Goal: Task Accomplishment & Management: Manage account settings

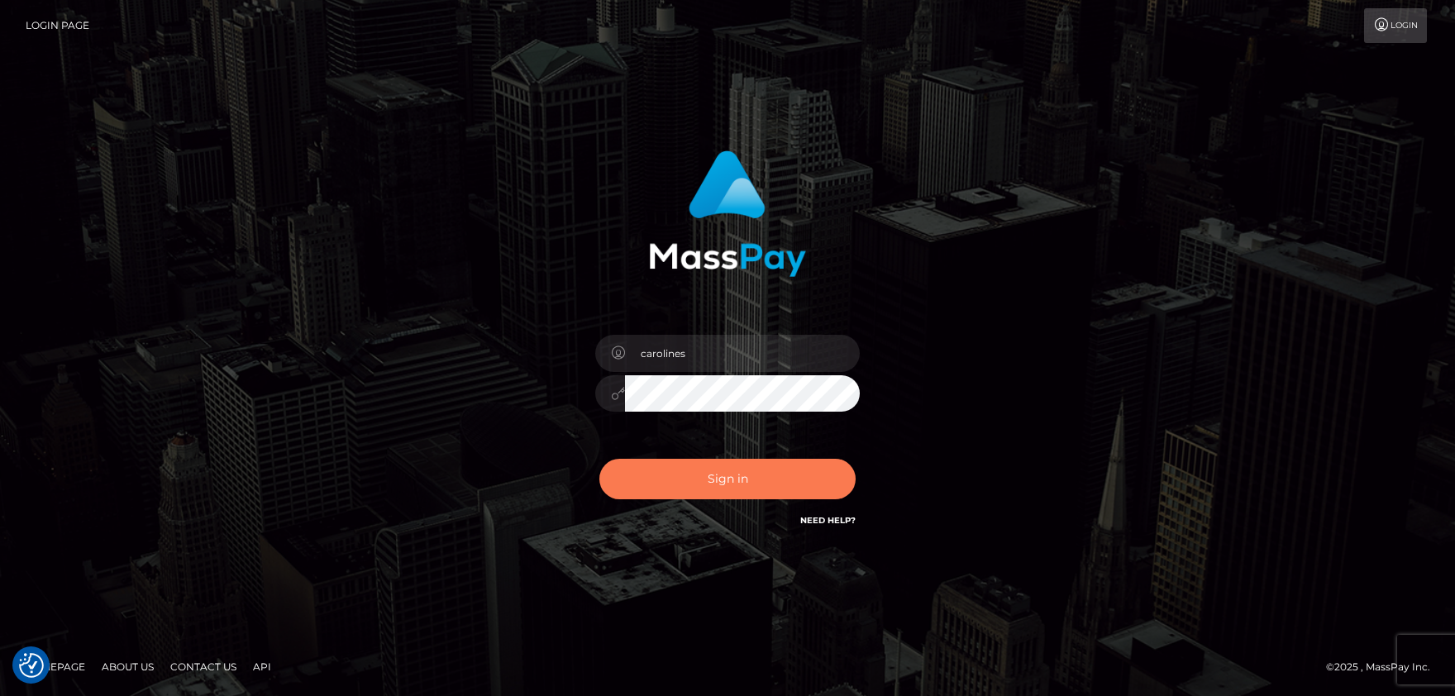
click at [702, 489] on button "Sign in" at bounding box center [727, 479] width 256 height 41
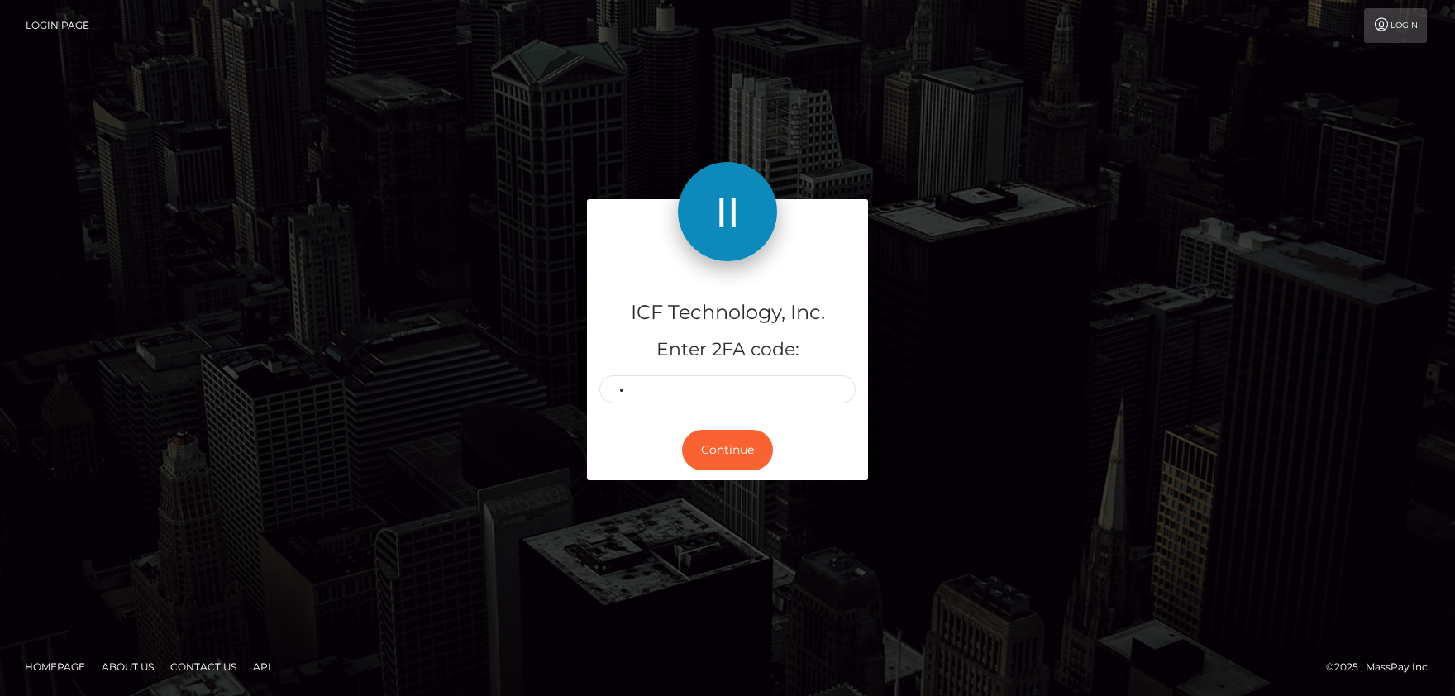
type input "6"
type input "1"
type input "2"
type input "4"
type input "2"
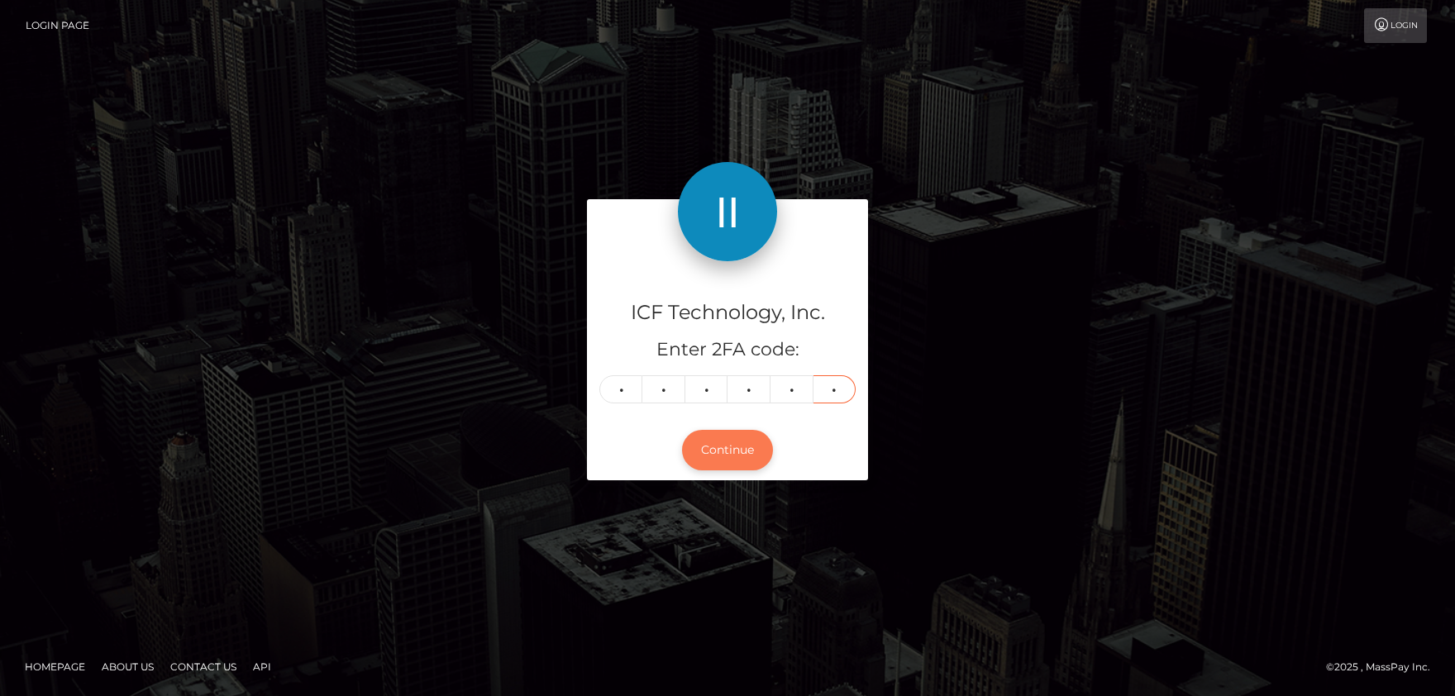
type input "2"
click at [736, 458] on button "Continue" at bounding box center [727, 450] width 91 height 41
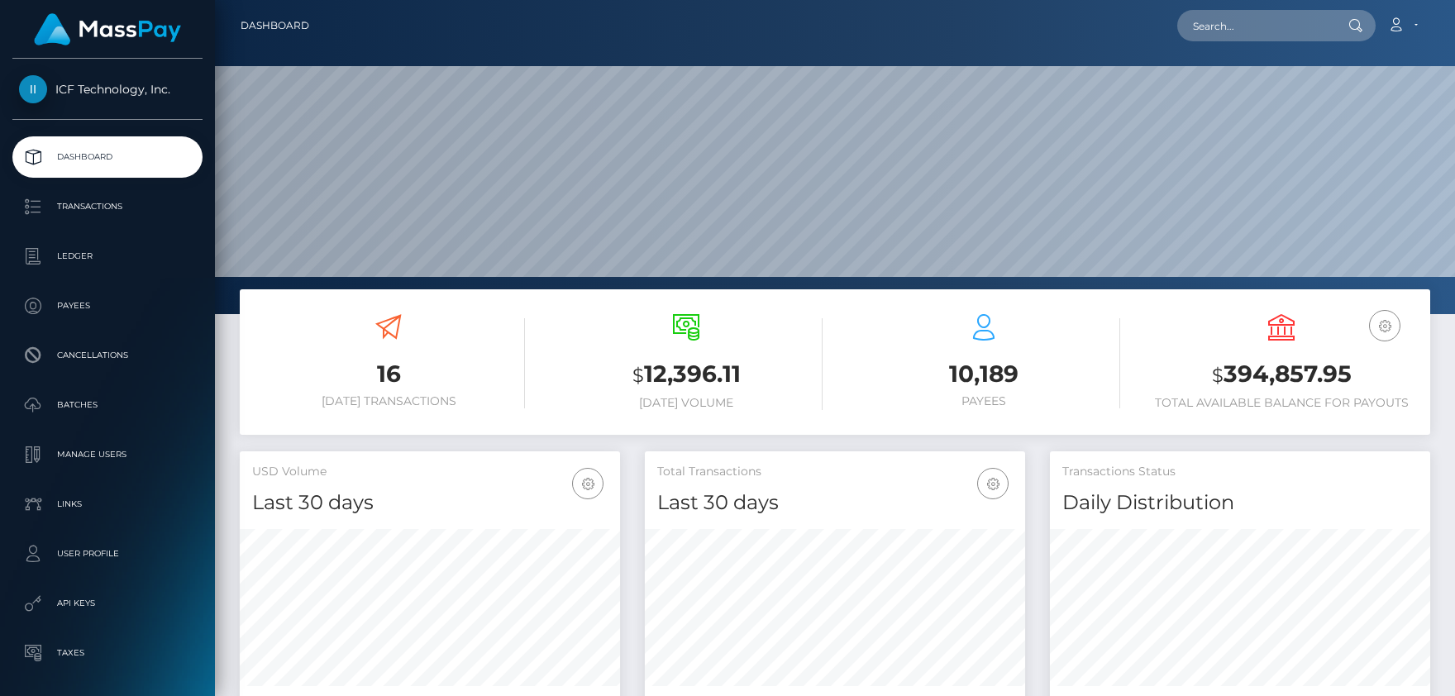
scroll to position [292, 380]
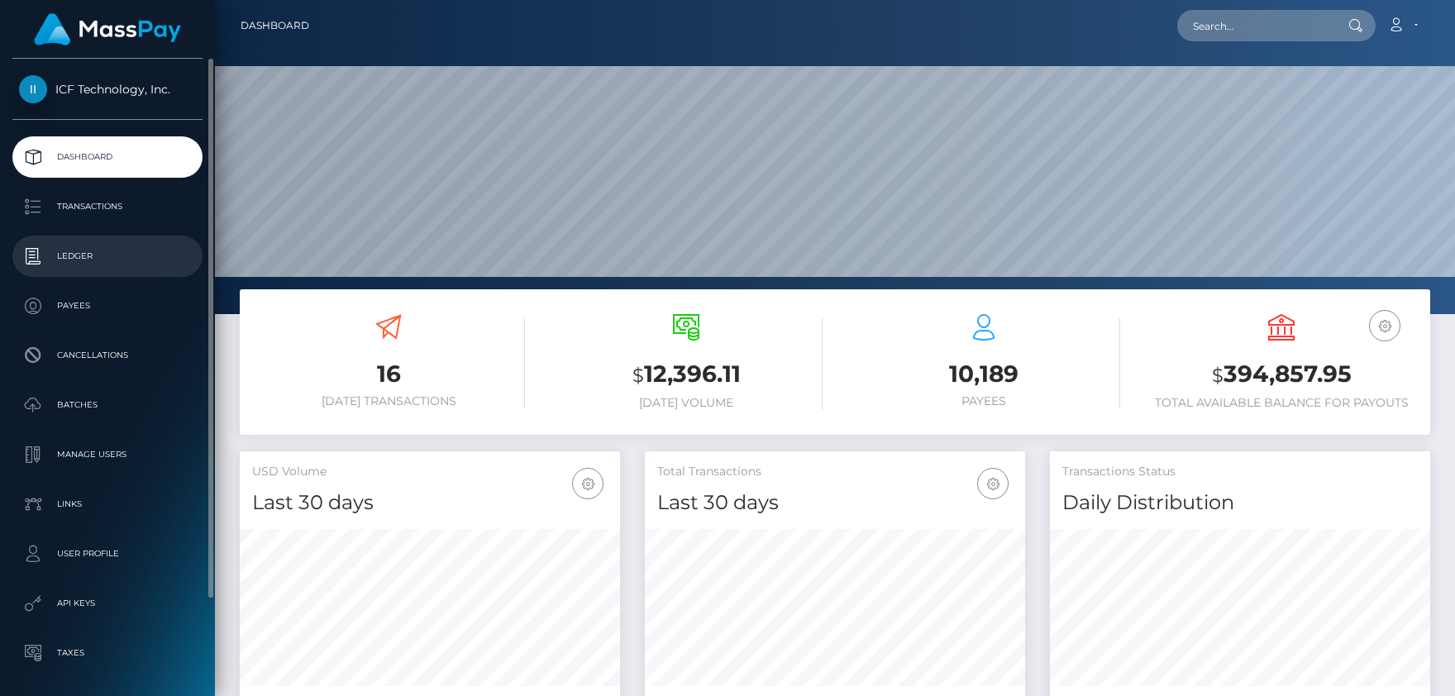
click at [72, 250] on p "Ledger" at bounding box center [107, 256] width 177 height 25
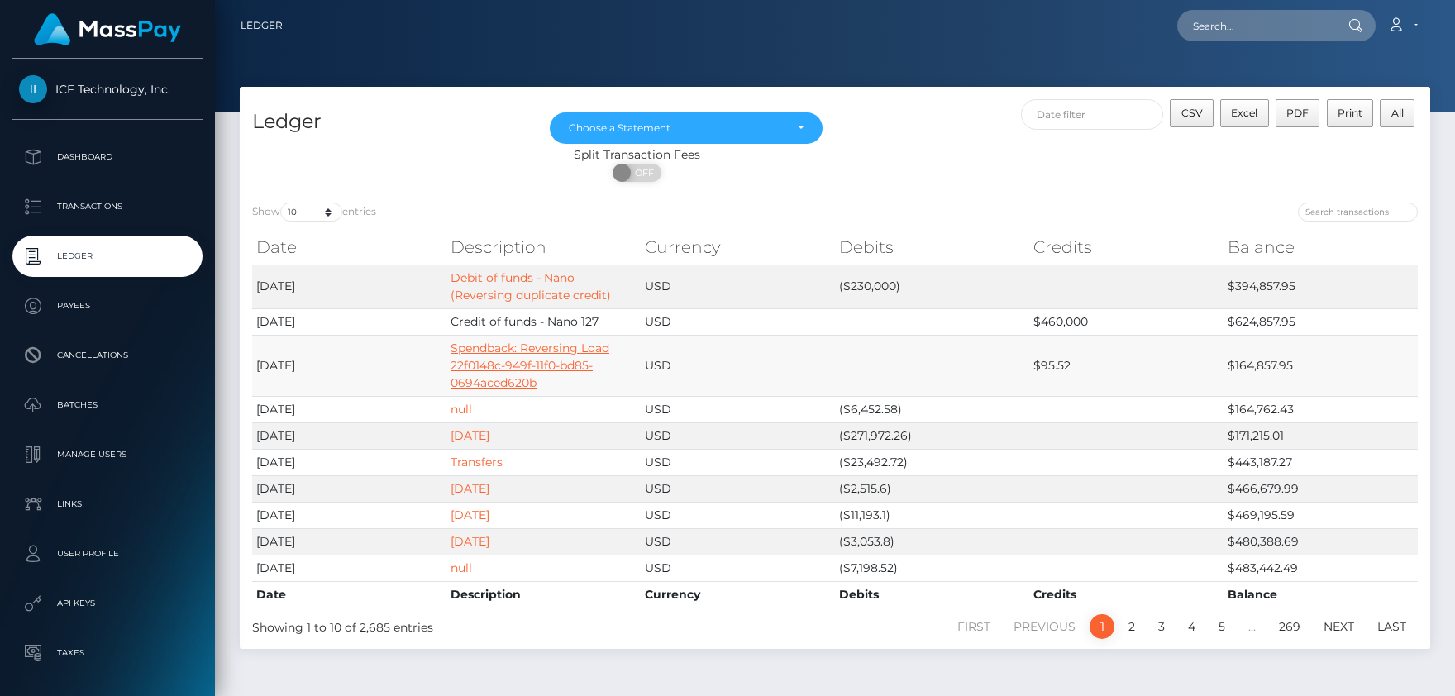
click at [484, 363] on link "Spendback: Reversing Load 22f0148c-949f-11f0-bd85-0694aced620b" at bounding box center [529, 366] width 159 height 50
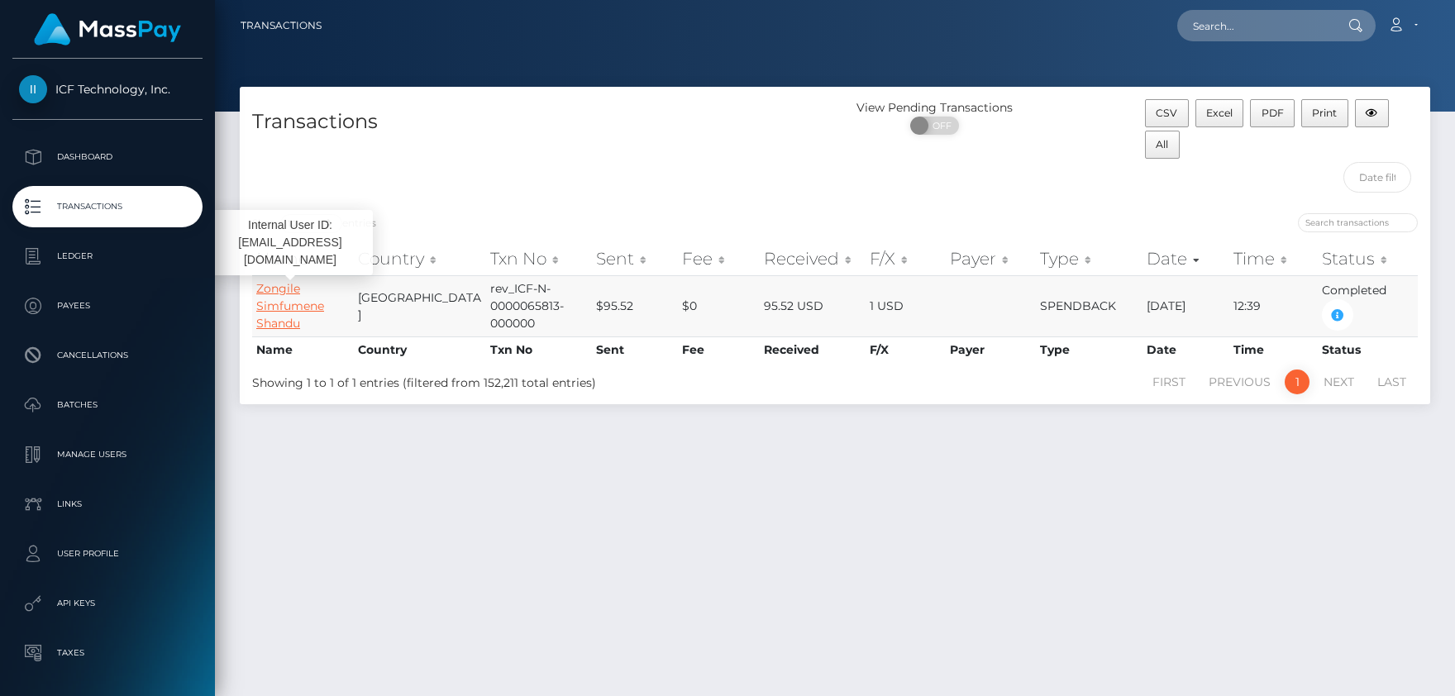
click at [286, 303] on link "Zongile Simfumene Shandu" at bounding box center [290, 306] width 68 height 50
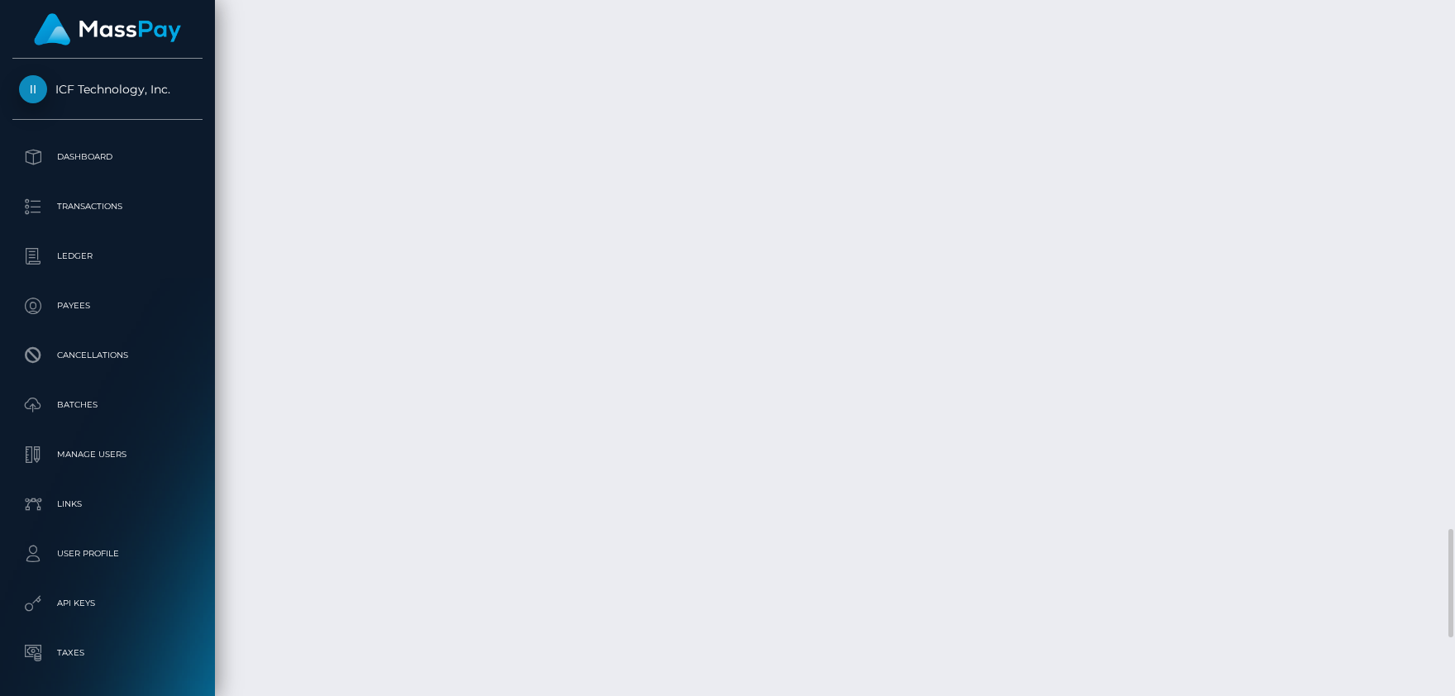
scroll to position [3778, 0]
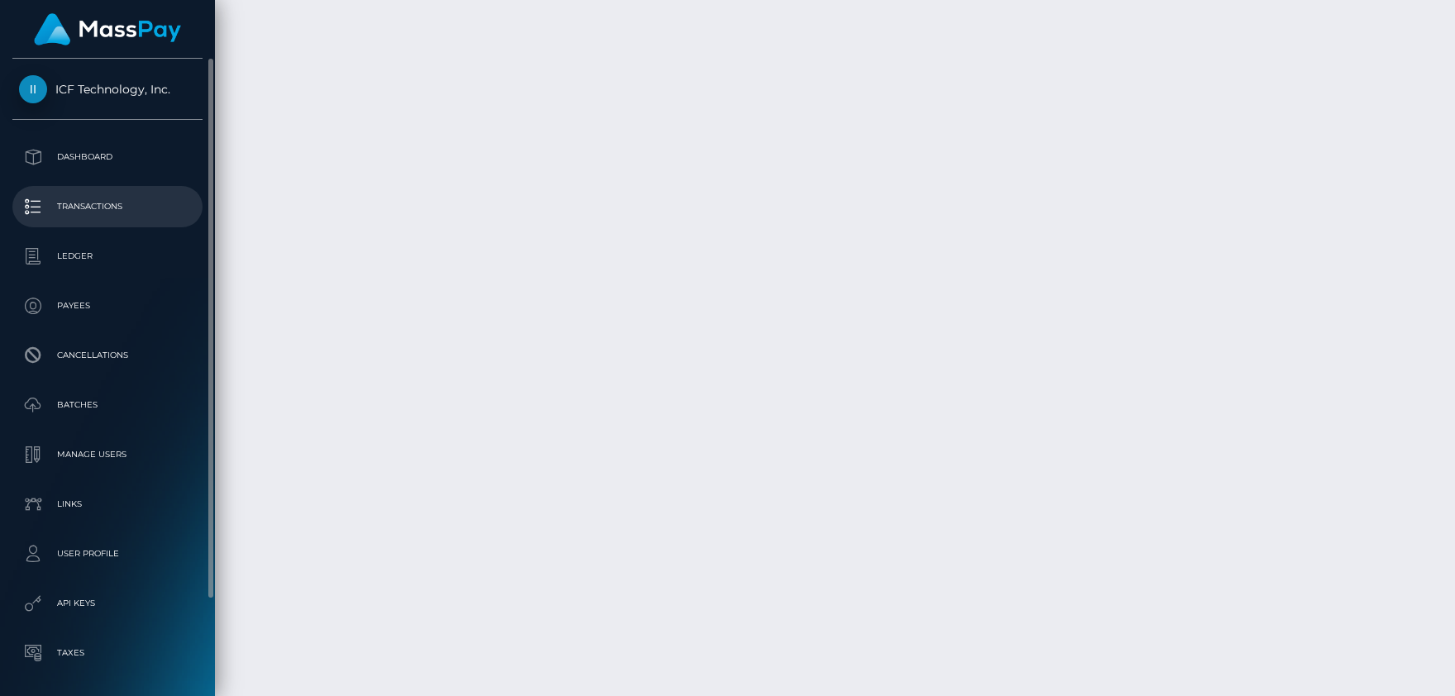
click at [66, 201] on p "Transactions" at bounding box center [107, 206] width 177 height 25
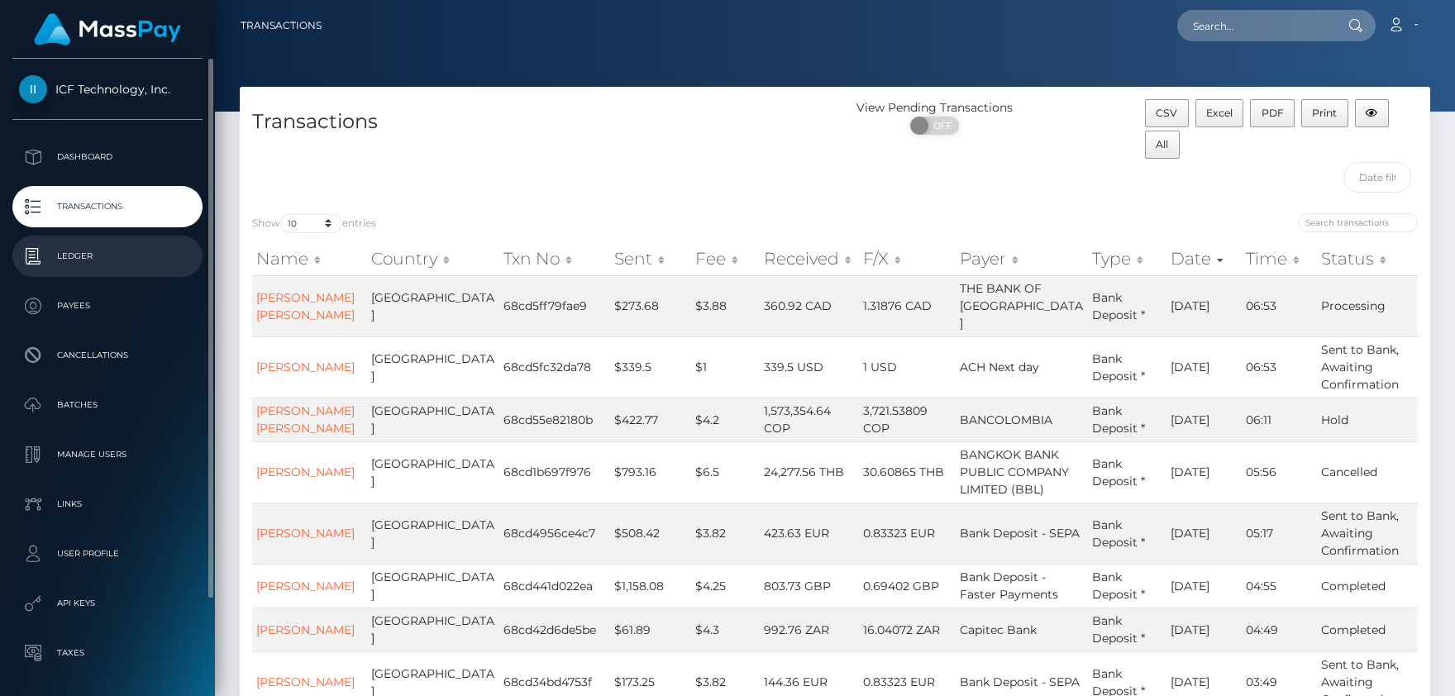
click at [60, 255] on p "Ledger" at bounding box center [107, 256] width 177 height 25
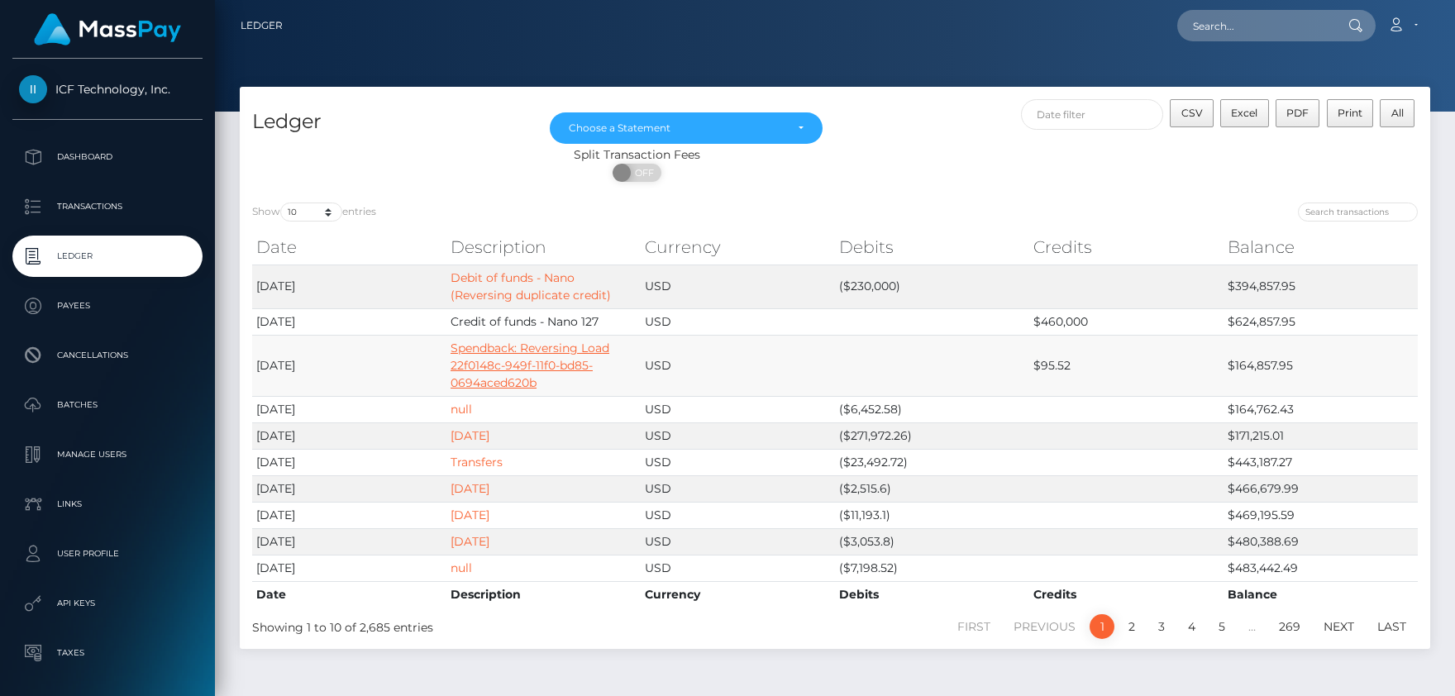
click at [462, 363] on link "Spendback: Reversing Load 22f0148c-949f-11f0-bd85-0694aced620b" at bounding box center [529, 366] width 159 height 50
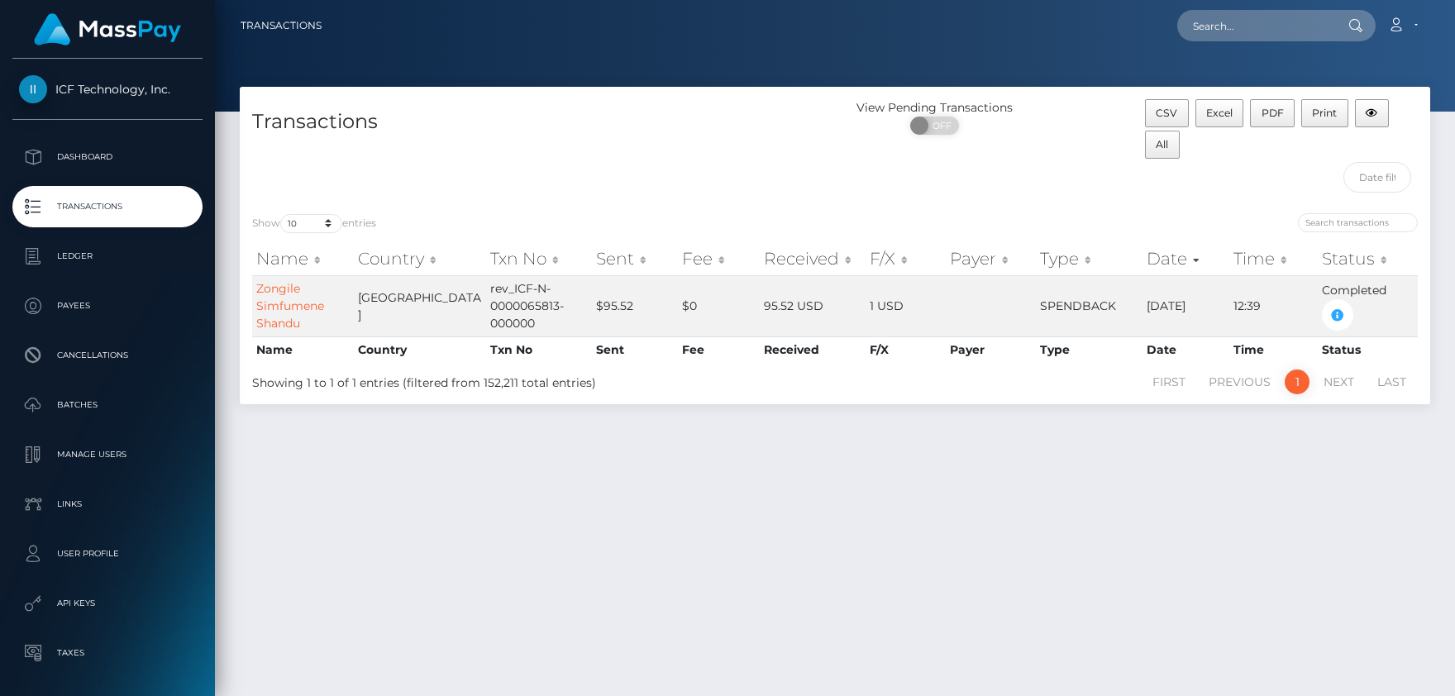
click at [1112, 62] on div at bounding box center [835, 56] width 1240 height 112
click at [938, 480] on div "Transactions View Pending Transactions ON OFF CSV Excel PDF Print All Show 10 2…" at bounding box center [835, 384] width 1240 height 594
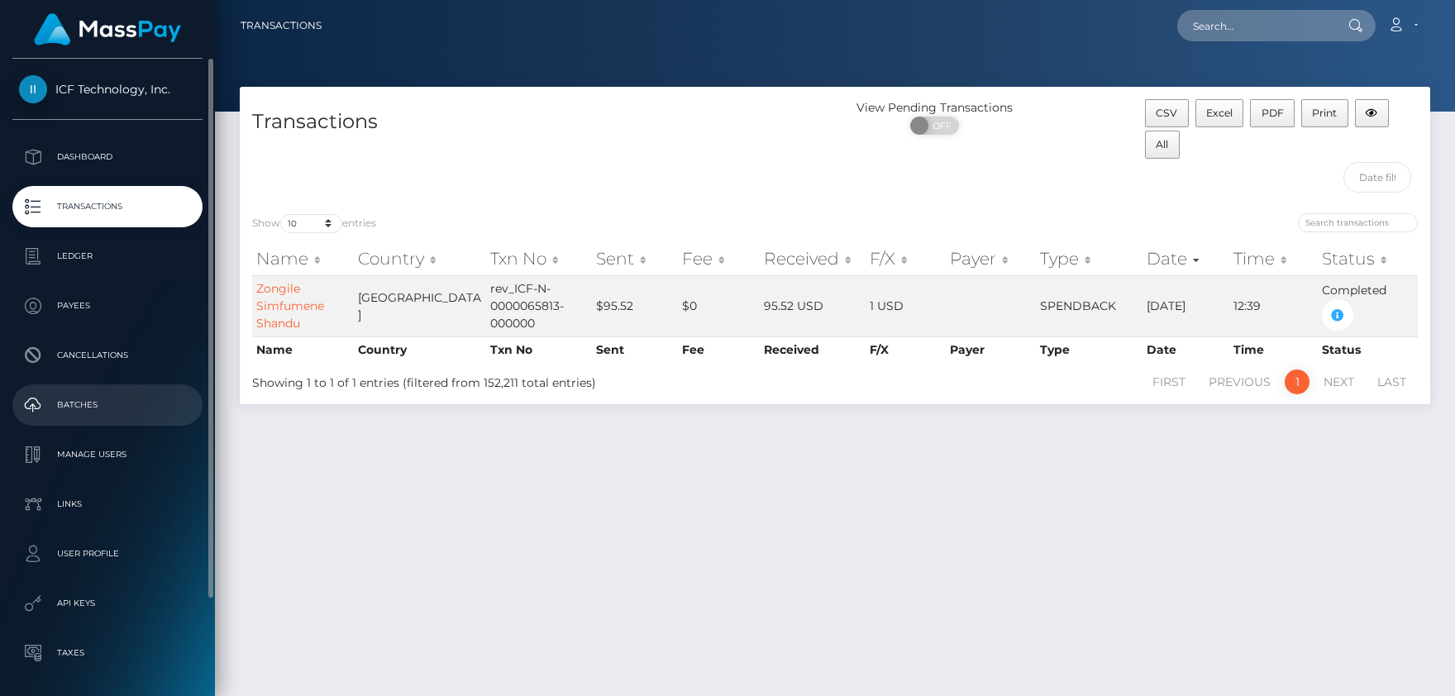
click at [67, 408] on p "Batches" at bounding box center [107, 405] width 177 height 25
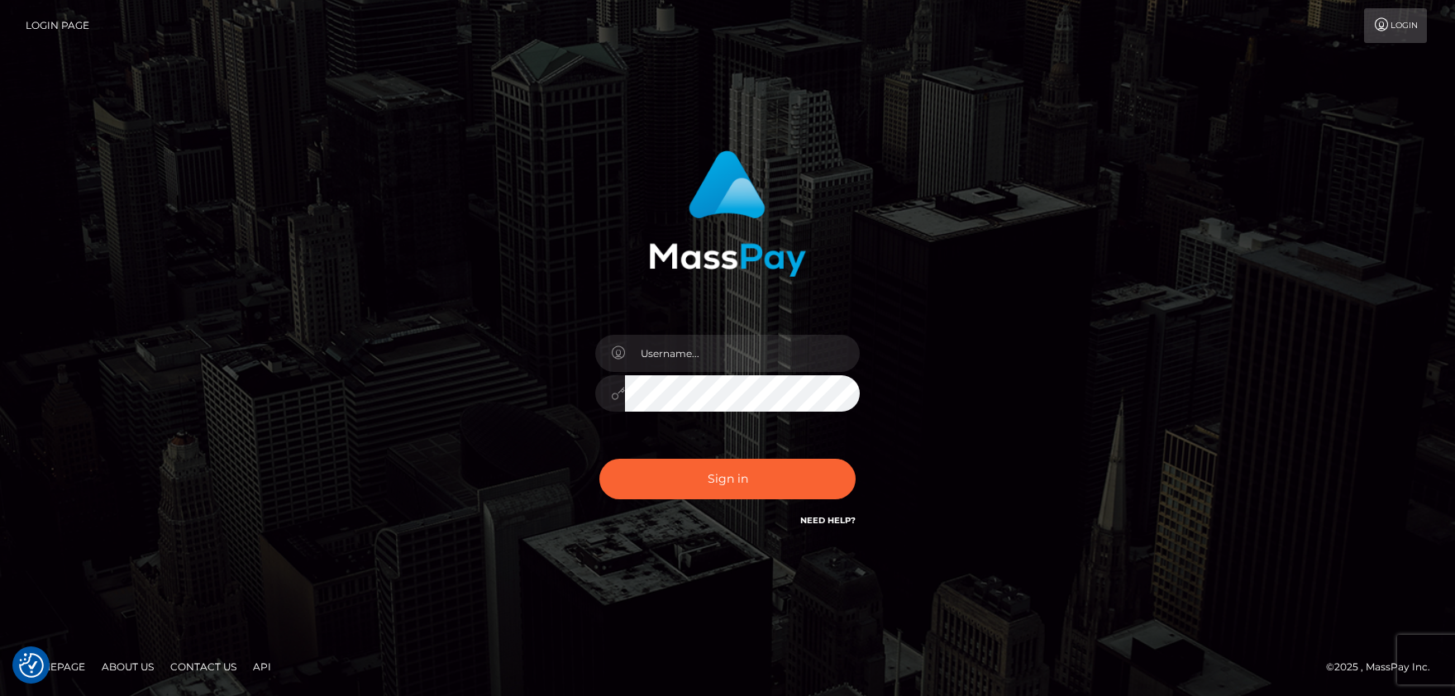
type input "carolines"
click at [722, 468] on button "Sign in" at bounding box center [727, 479] width 256 height 41
click at [705, 483] on button "Sign in" at bounding box center [727, 479] width 256 height 41
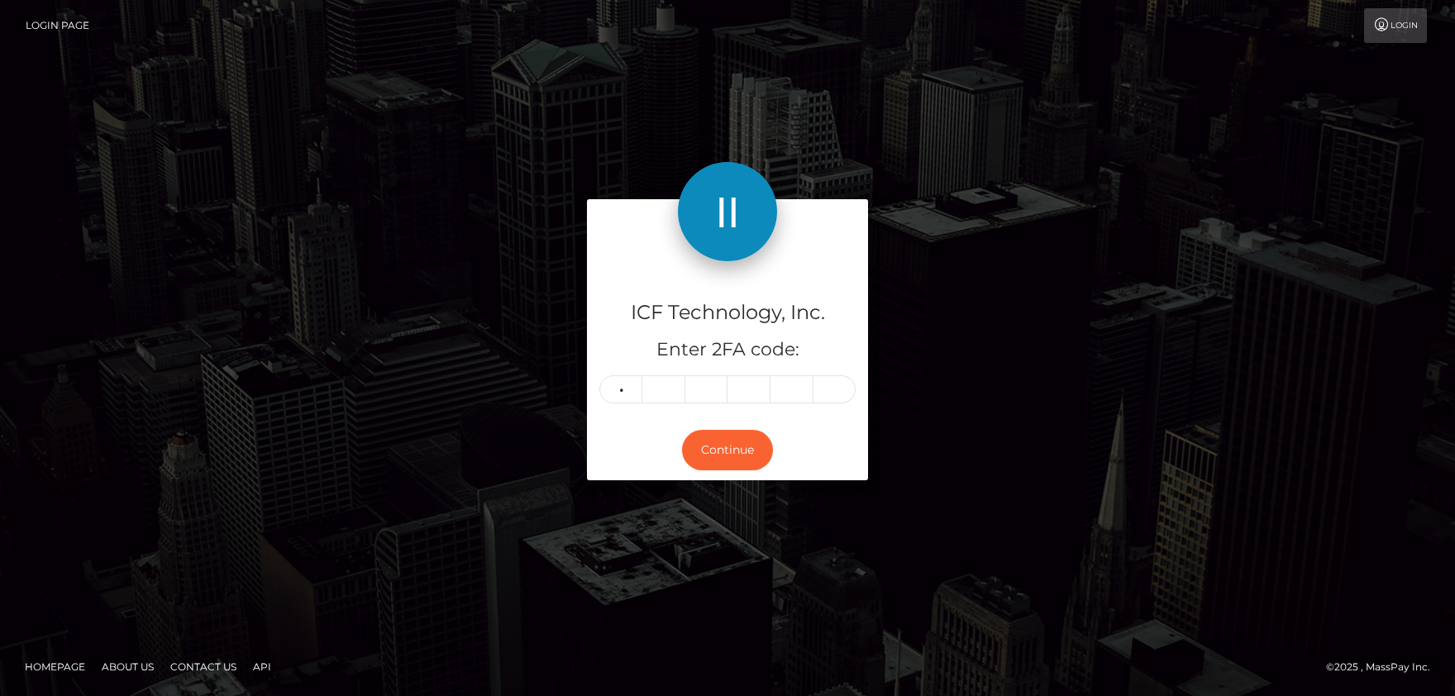
type input "4"
type input "0"
type input "5"
type input "7"
type input "4"
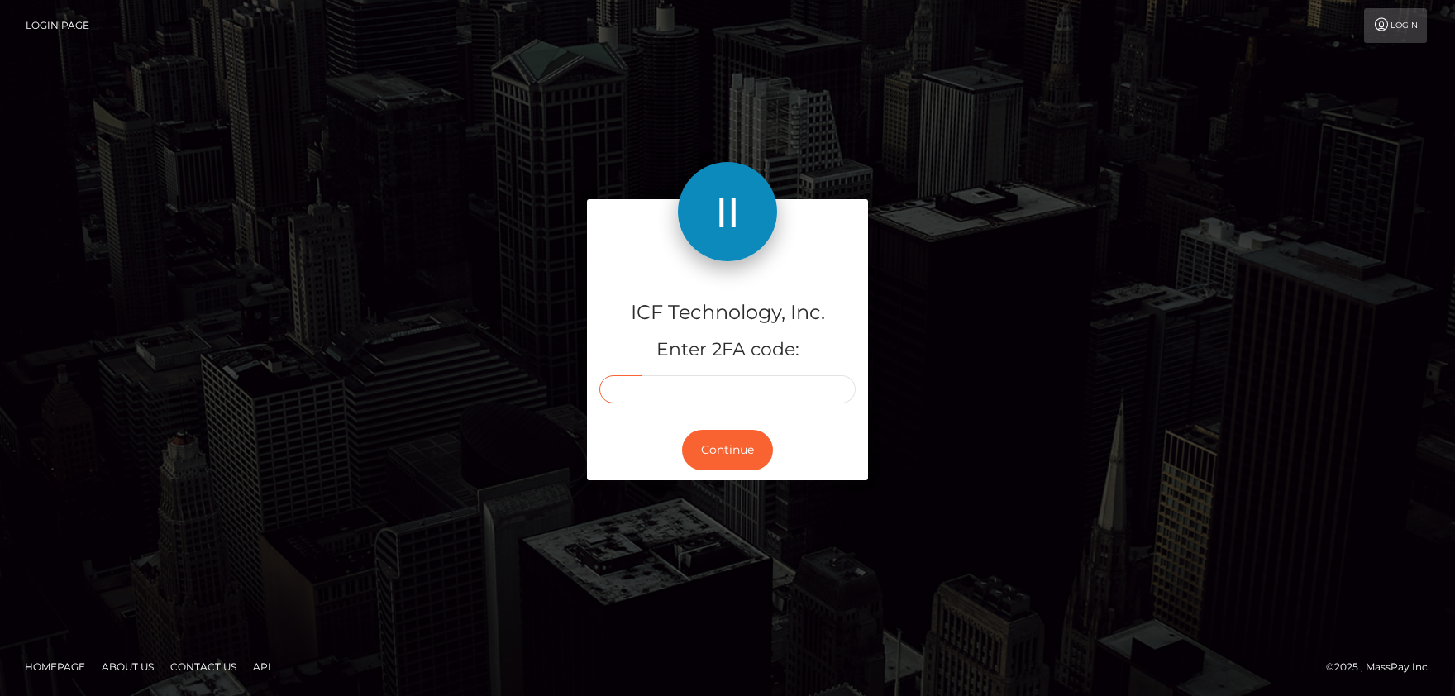
type input "4"
type input "0"
type input "5"
type input "7"
type input "4"
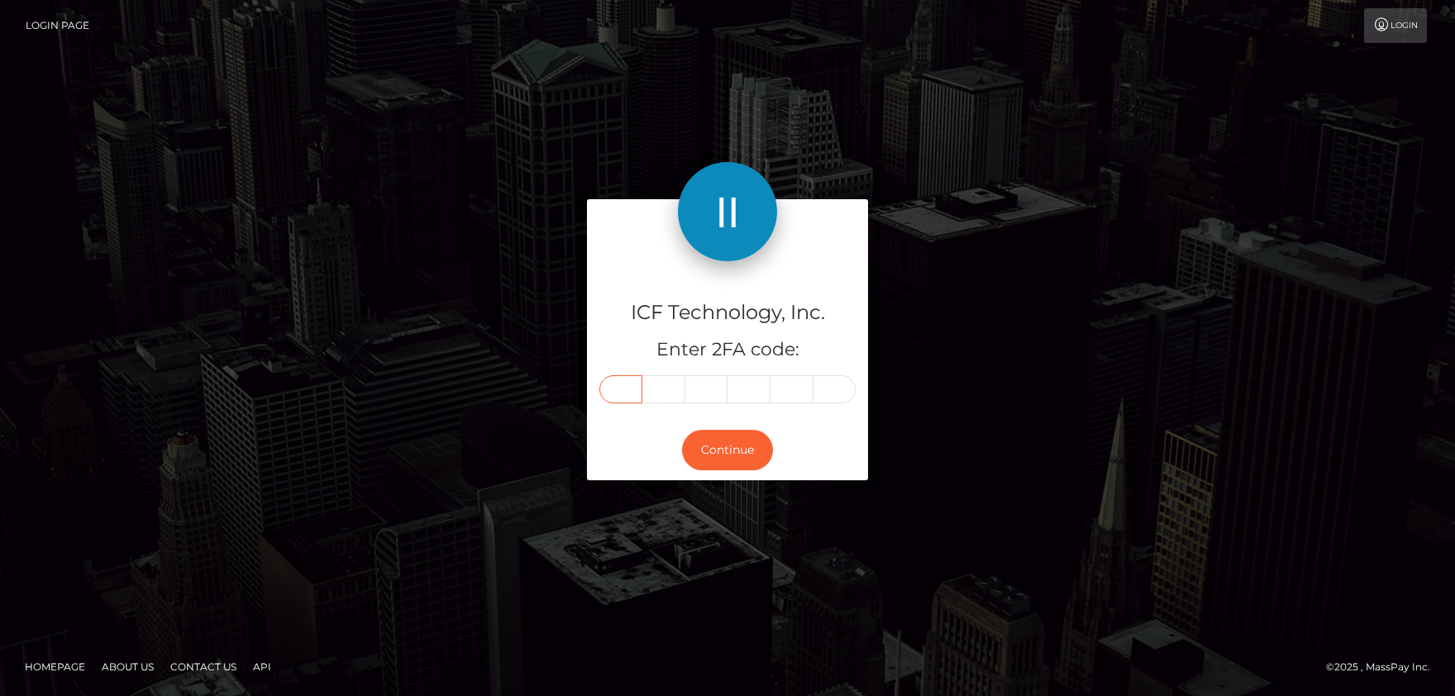
type input "4"
type input "0"
type input "5"
type input "7"
type input "9"
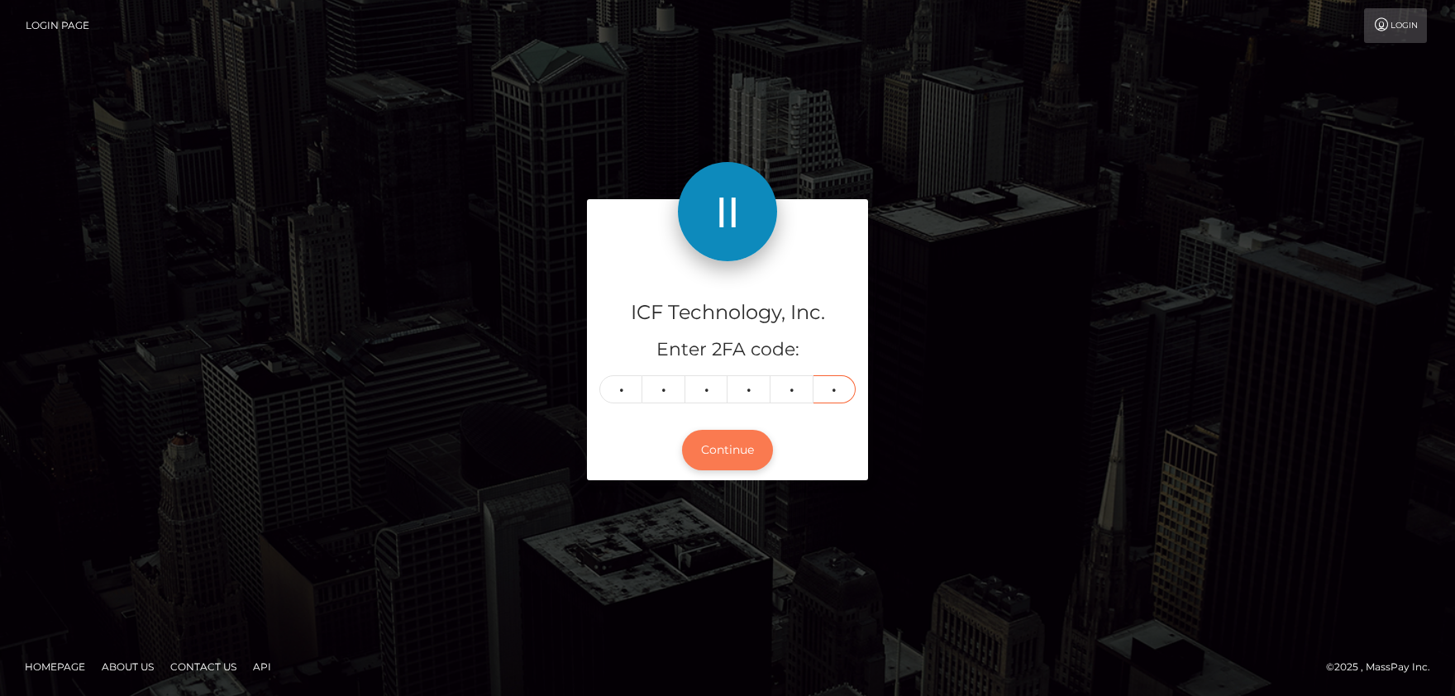
type input "4"
drag, startPoint x: 748, startPoint y: 446, endPoint x: 956, endPoint y: 333, distance: 237.1
click at [761, 437] on button "Continue" at bounding box center [727, 450] width 91 height 41
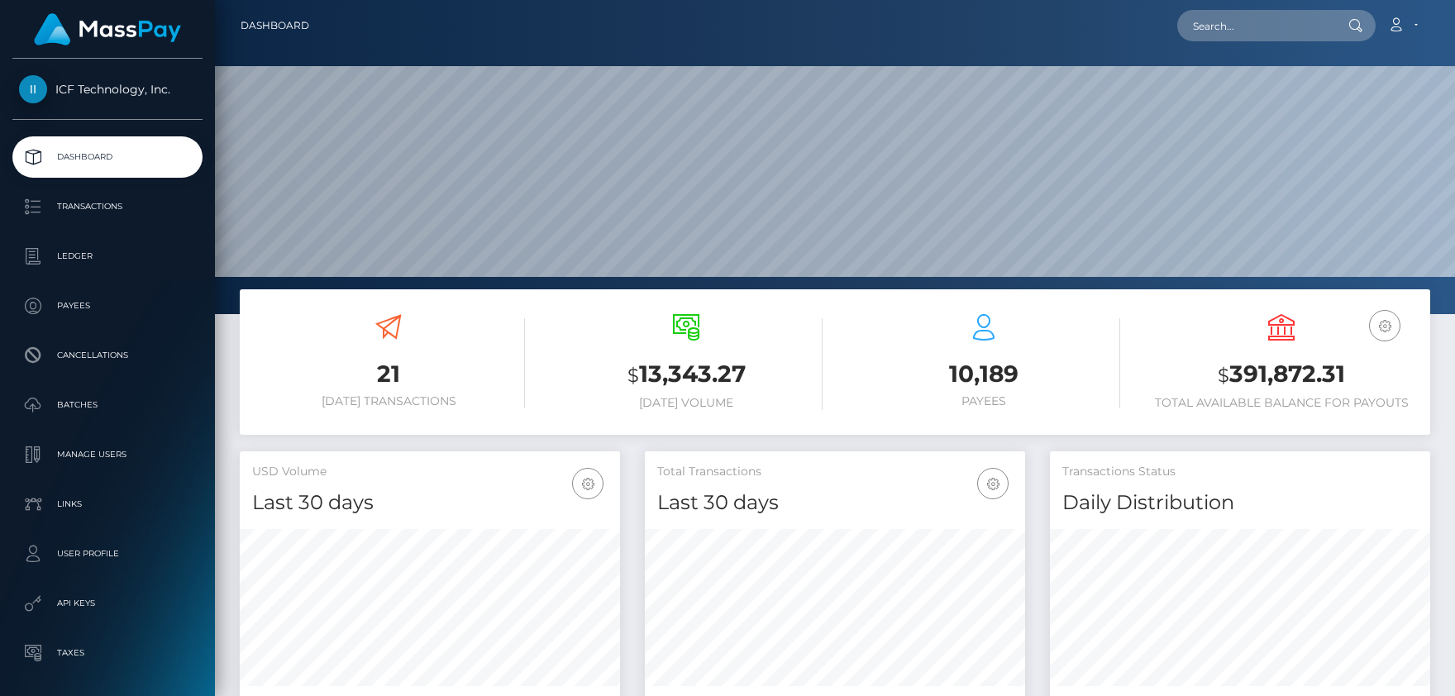
scroll to position [292, 380]
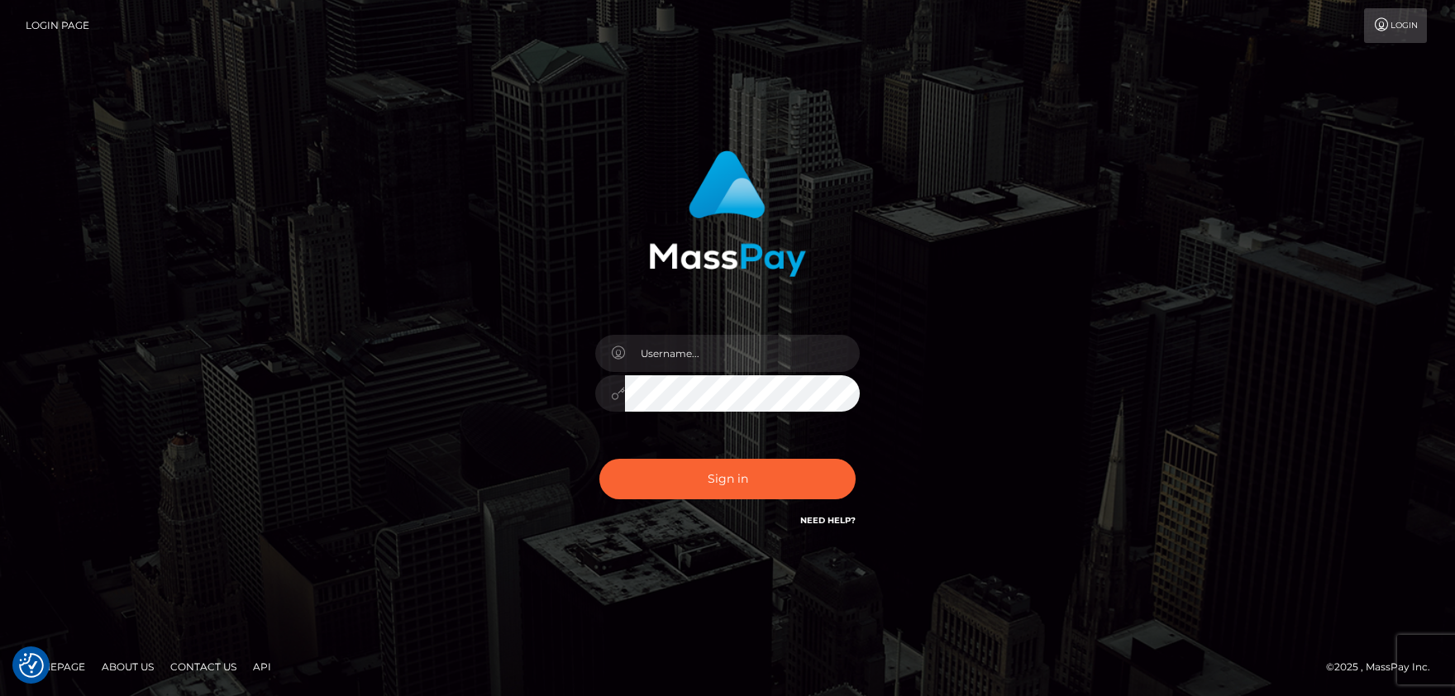
type input "carolines"
